Goal: Find specific page/section: Find specific page/section

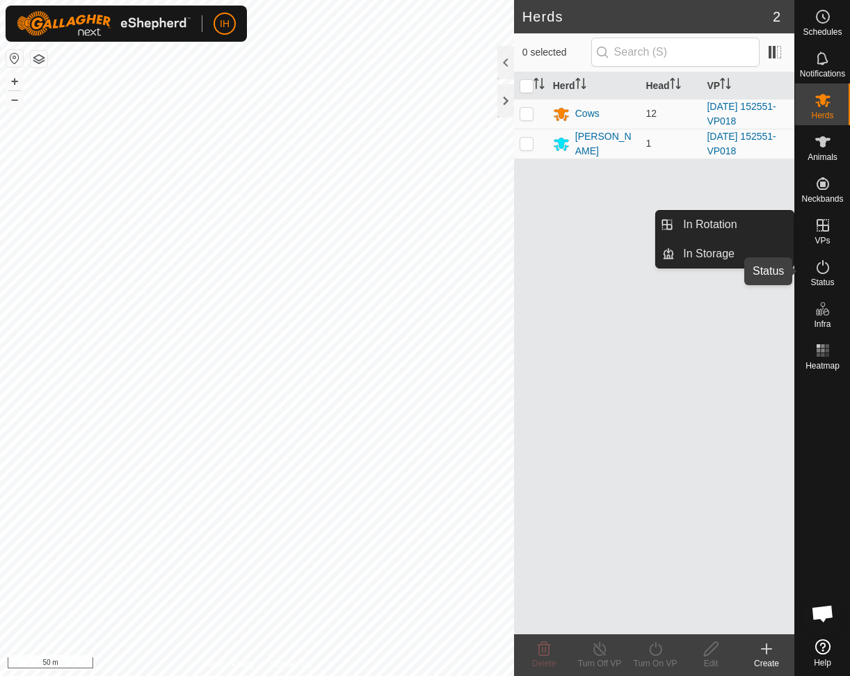
click at [823, 269] on icon at bounding box center [822, 267] width 17 height 17
